Goal: Task Accomplishment & Management: Manage account settings

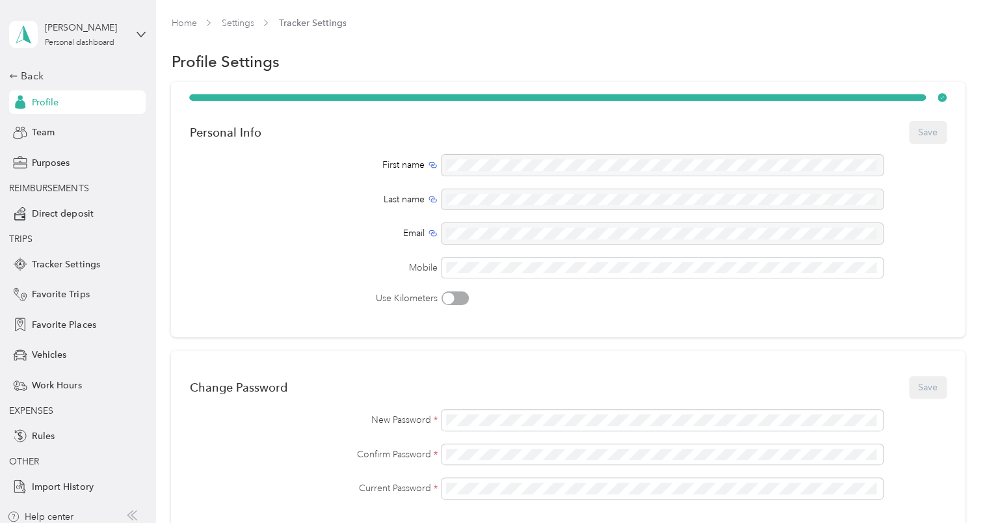
scroll to position [7, 0]
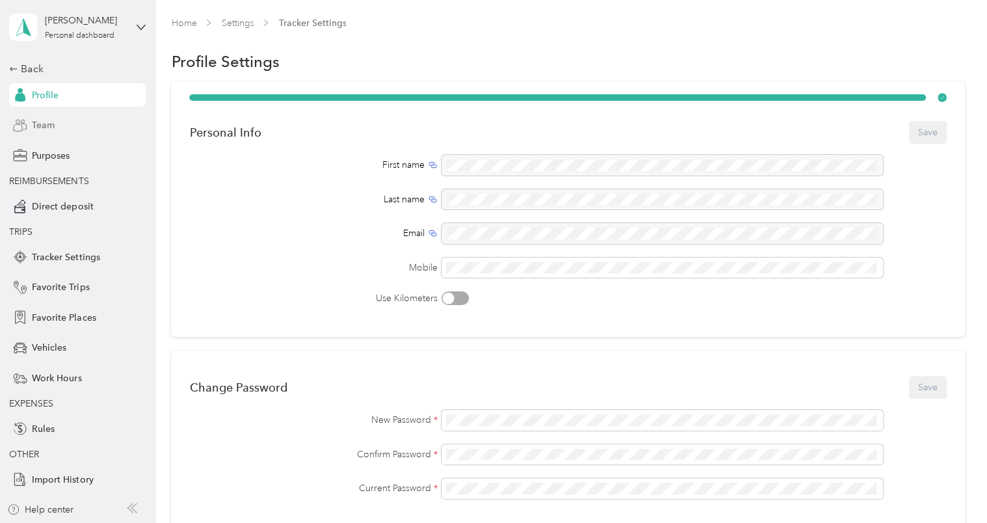
click at [43, 126] on span "Team" at bounding box center [43, 125] width 23 height 14
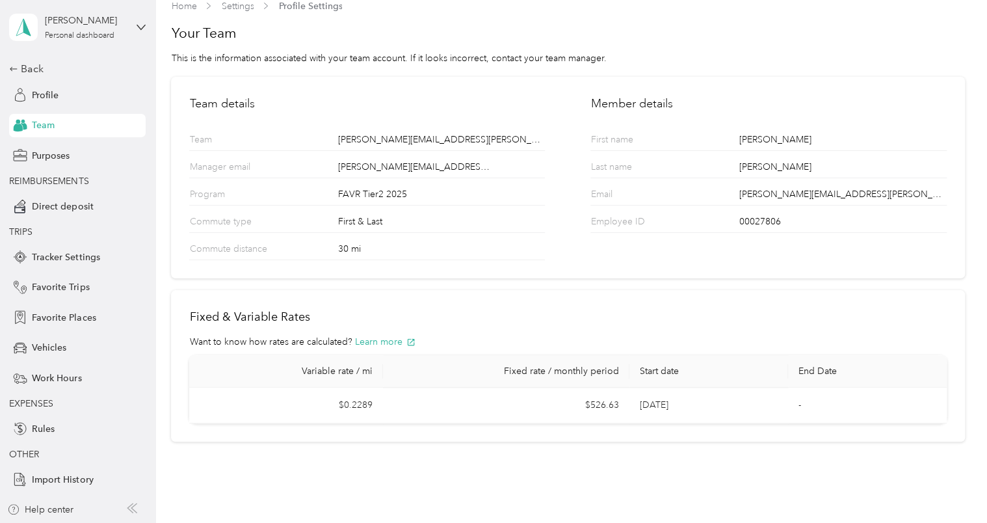
scroll to position [26, 0]
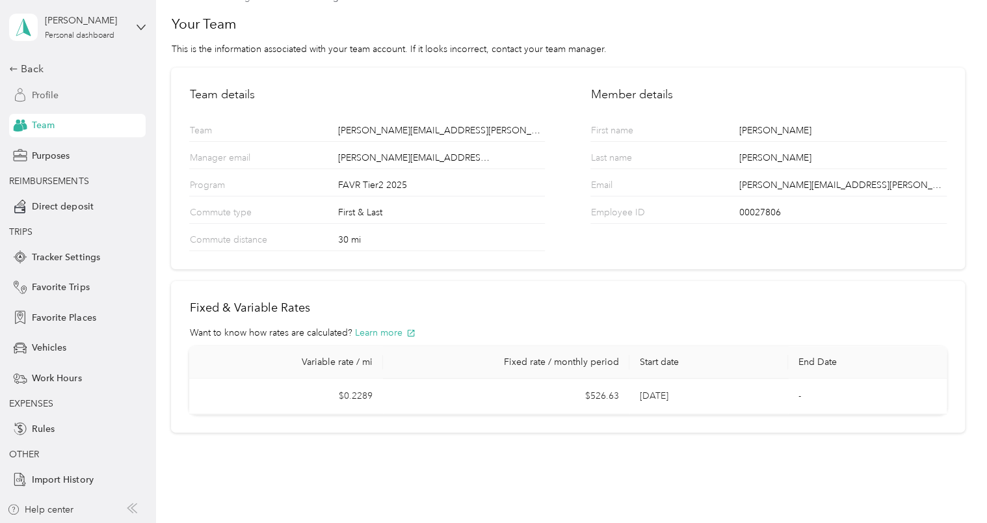
click at [44, 96] on span "Profile" at bounding box center [45, 95] width 27 height 14
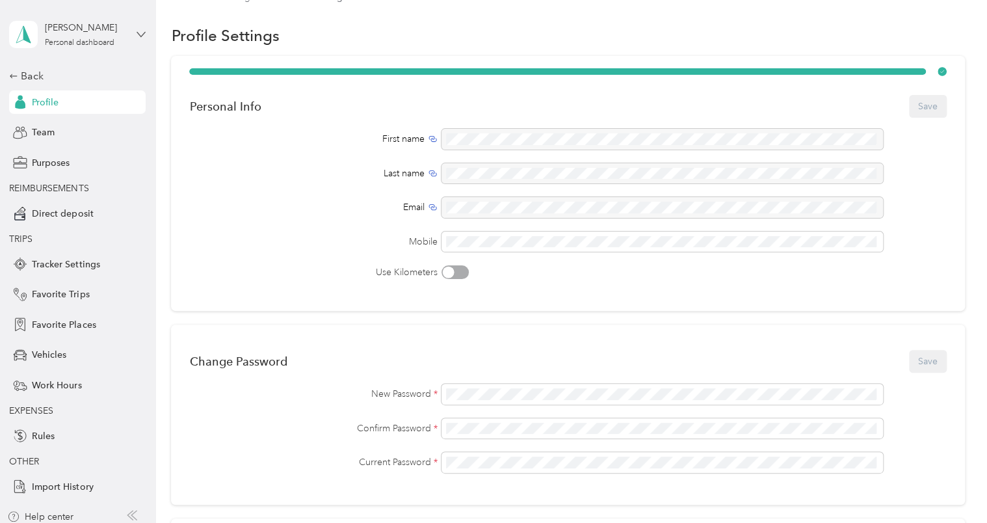
click at [137, 31] on icon at bounding box center [141, 34] width 9 height 9
click at [64, 109] on div "Team dashboard" at bounding box center [215, 105] width 403 height 23
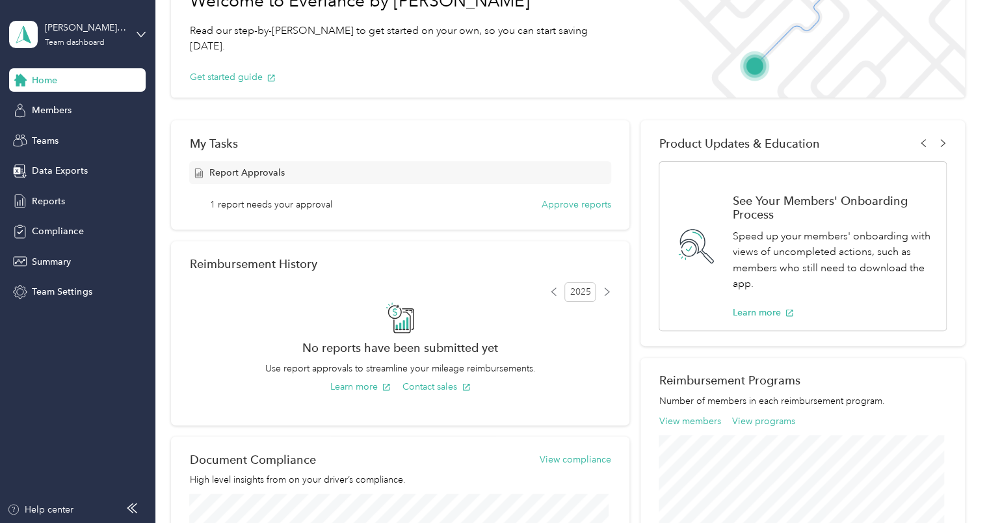
scroll to position [221, 0]
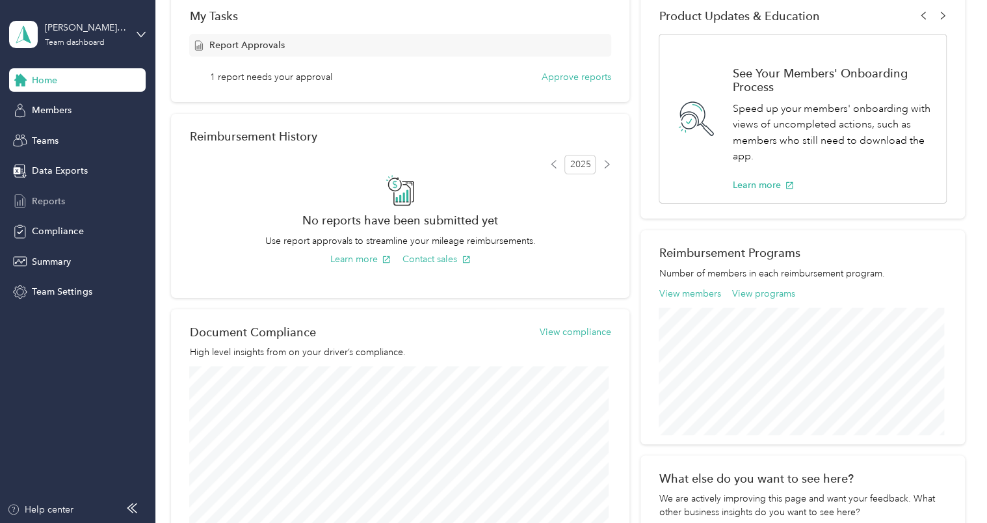
click at [41, 194] on span "Reports" at bounding box center [48, 201] width 33 height 14
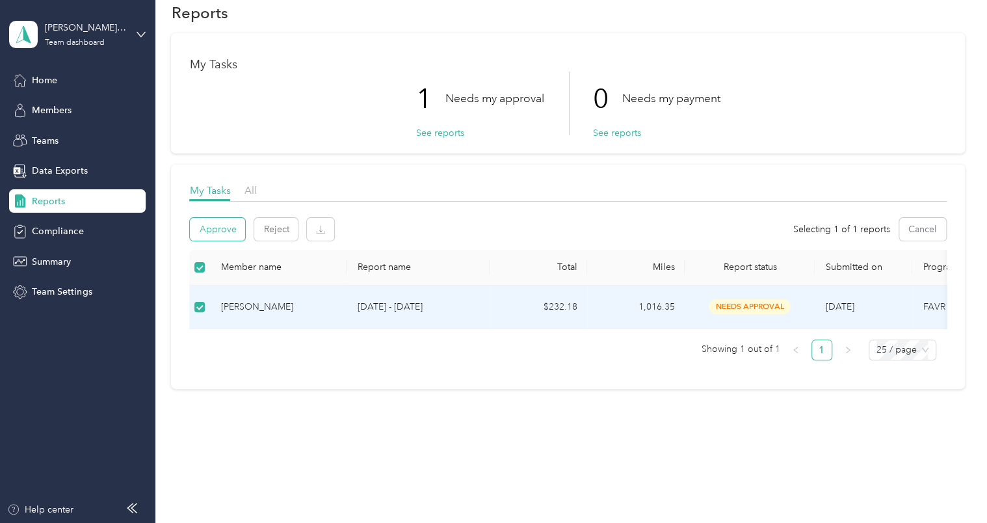
click at [218, 218] on button "Approve" at bounding box center [217, 229] width 55 height 23
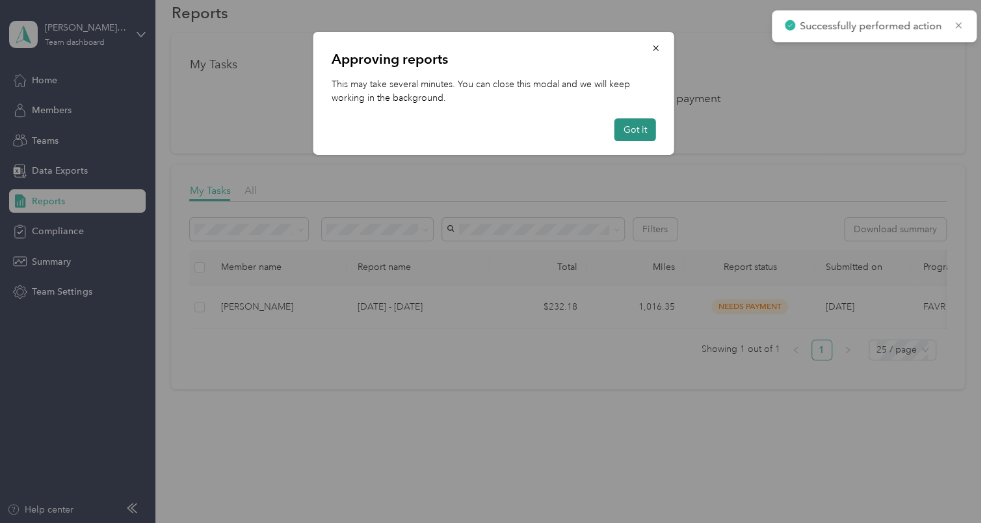
click at [636, 131] on button "Got it" at bounding box center [636, 129] width 42 height 23
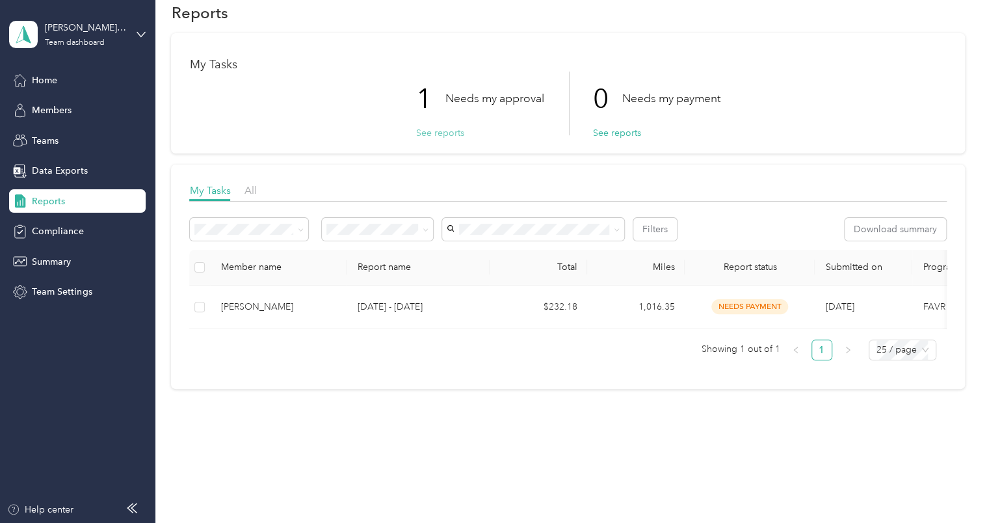
click at [437, 126] on button "See reports" at bounding box center [440, 133] width 48 height 14
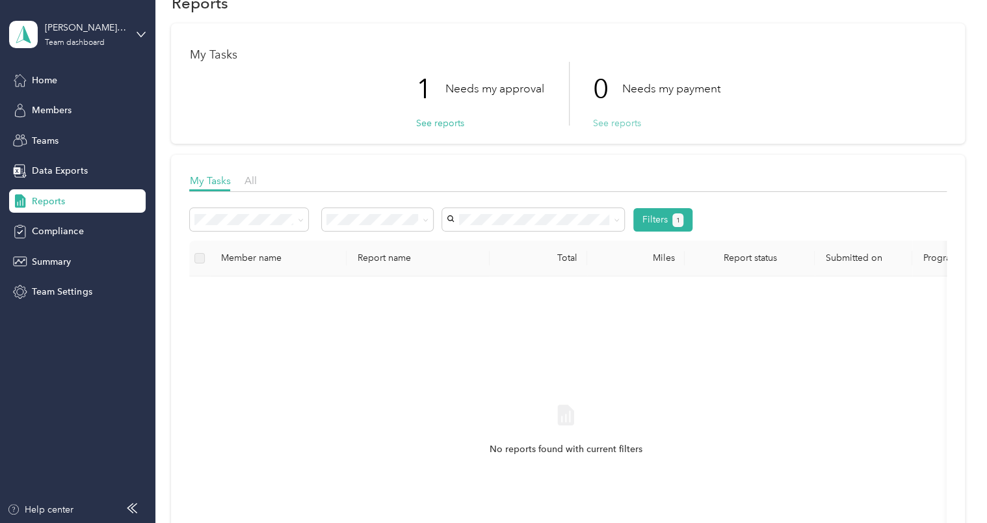
click at [614, 124] on button "See reports" at bounding box center [617, 123] width 48 height 14
click at [141, 34] on icon at bounding box center [141, 34] width 8 height 5
click at [57, 135] on div "Personal dashboard" at bounding box center [62, 136] width 82 height 14
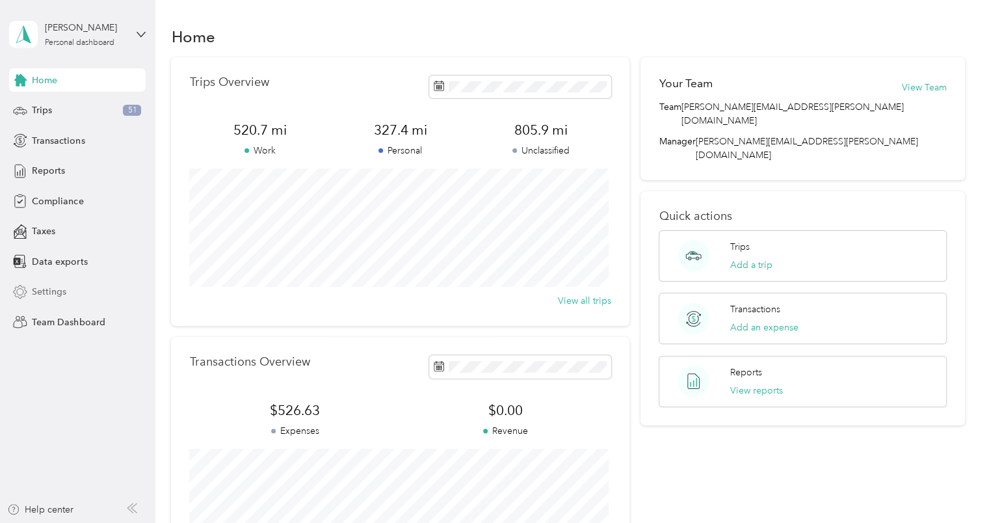
click at [42, 289] on span "Settings" at bounding box center [49, 292] width 34 height 14
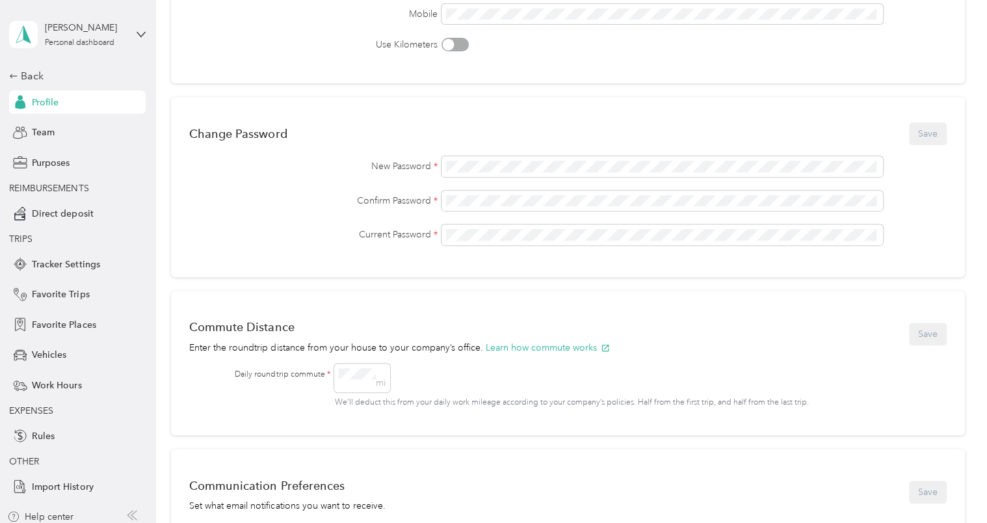
scroll to position [260, 0]
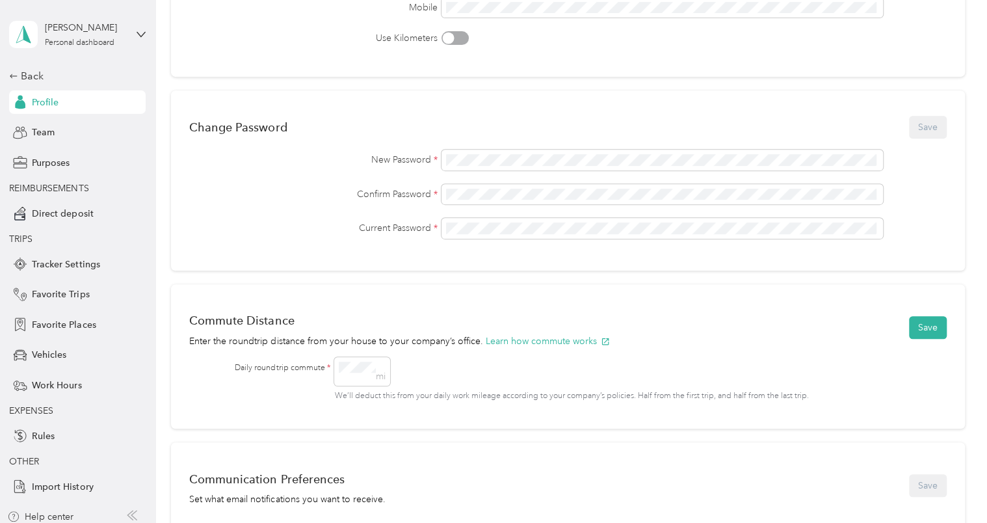
click at [624, 355] on div "Commute Distance Enter the roundtrip distance from your house to your company’s…" at bounding box center [568, 356] width 794 height 145
click at [137, 34] on icon at bounding box center [141, 34] width 9 height 9
click at [0, 123] on aside "[PERSON_NAME] Personal dashboard Back Profile Team Purposes REIMBURSEMENTS Dire…" at bounding box center [77, 261] width 155 height 523
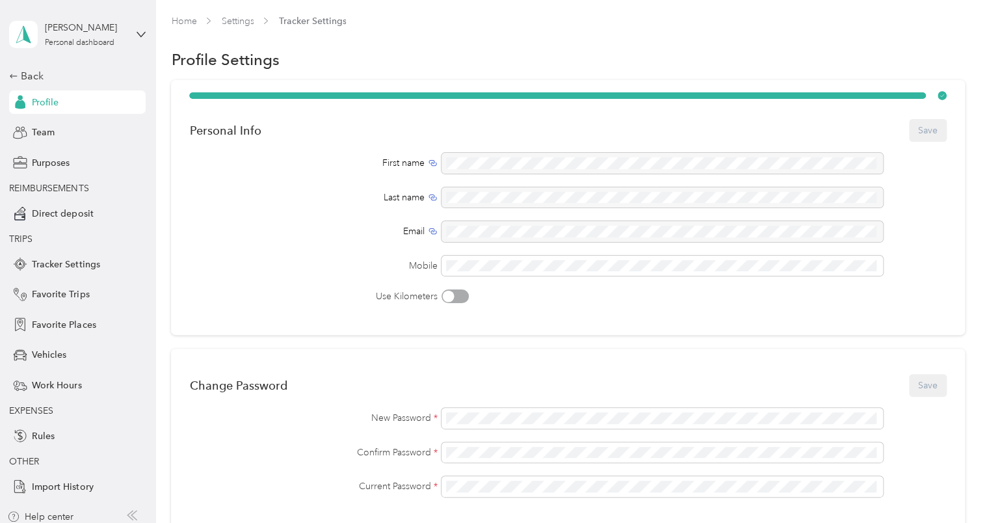
scroll to position [0, 0]
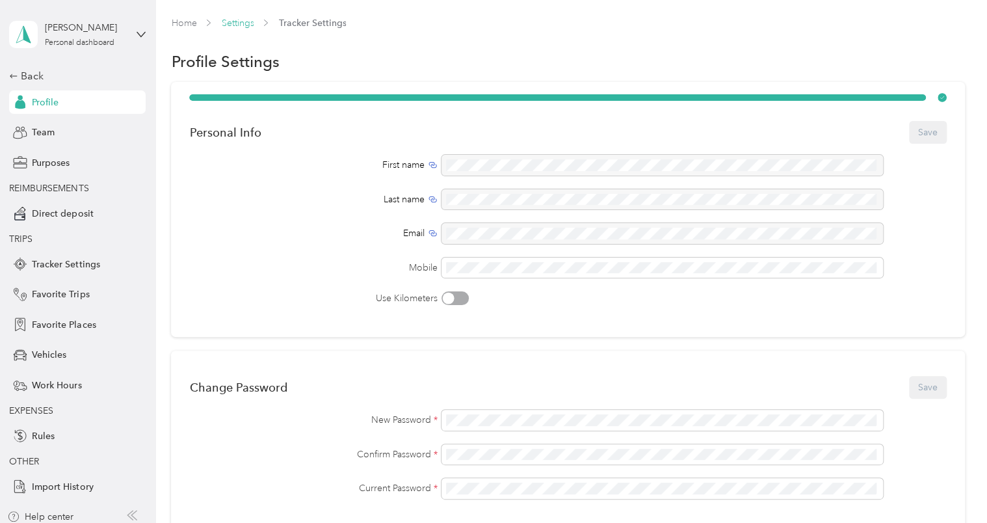
click at [239, 21] on link "Settings" at bounding box center [237, 23] width 33 height 11
click at [185, 21] on link "Home" at bounding box center [183, 23] width 25 height 11
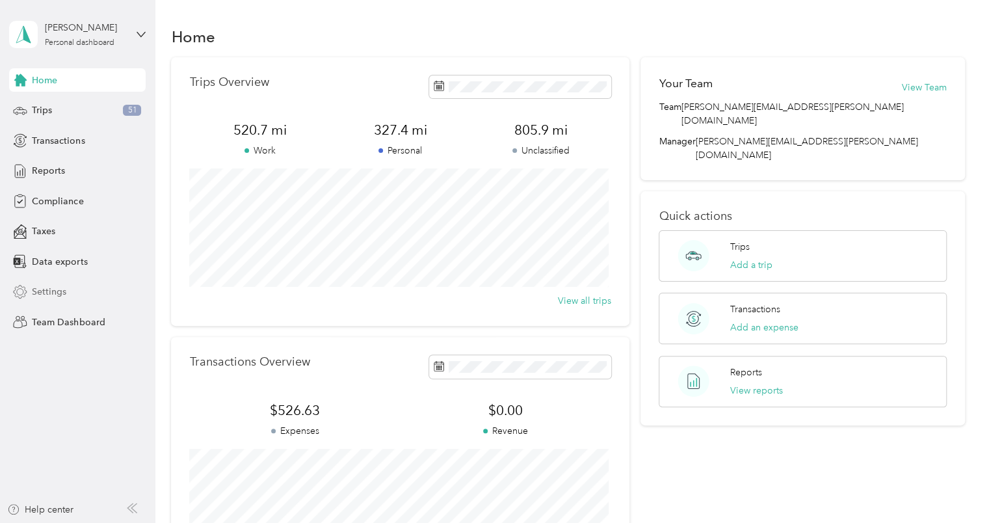
click at [52, 293] on span "Settings" at bounding box center [49, 292] width 34 height 14
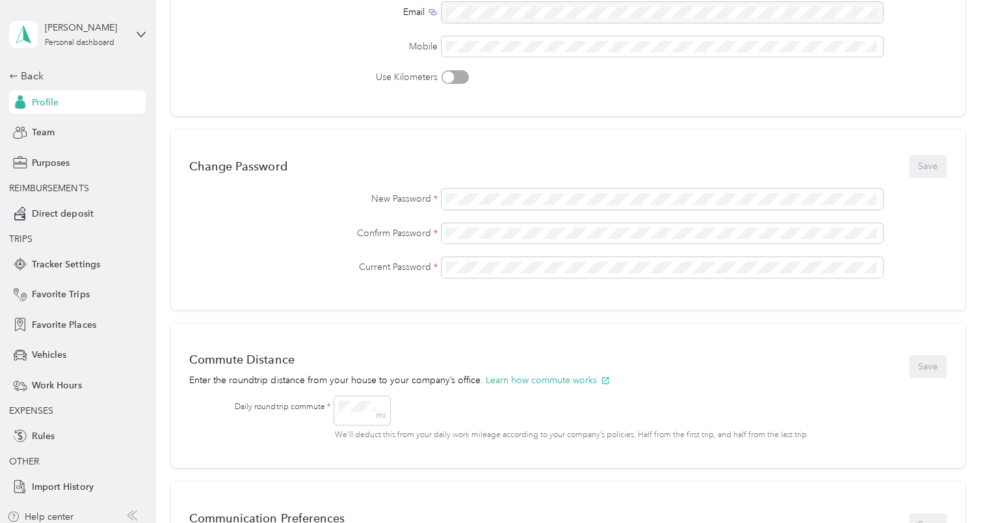
scroll to position [260, 0]
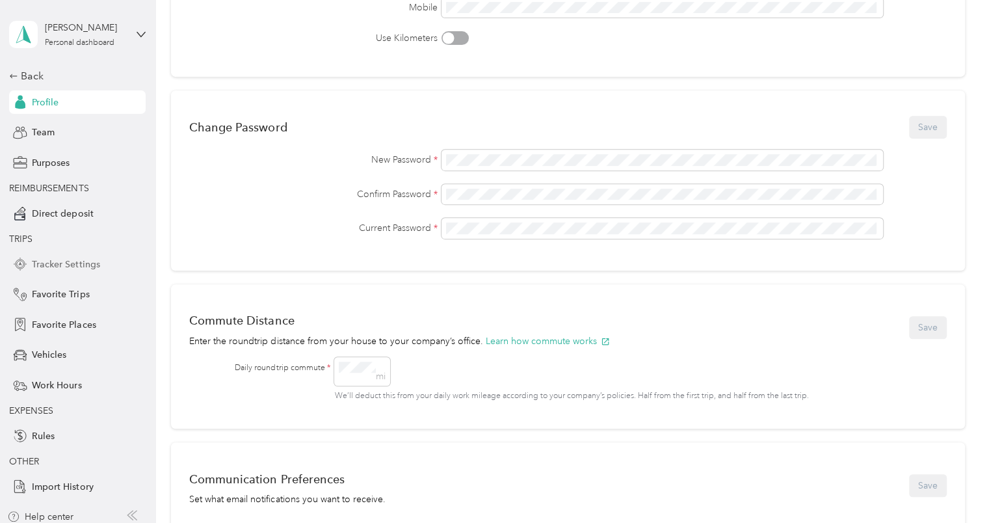
click at [42, 260] on span "Tracker Settings" at bounding box center [66, 265] width 68 height 14
